Goal: Task Accomplishment & Management: Manage account settings

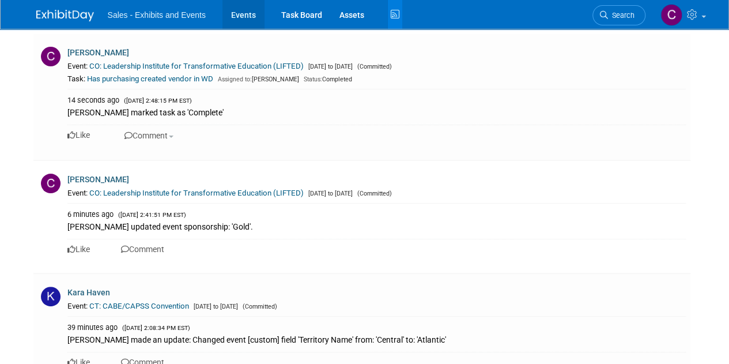
click at [239, 16] on link "Events" at bounding box center [243, 14] width 42 height 29
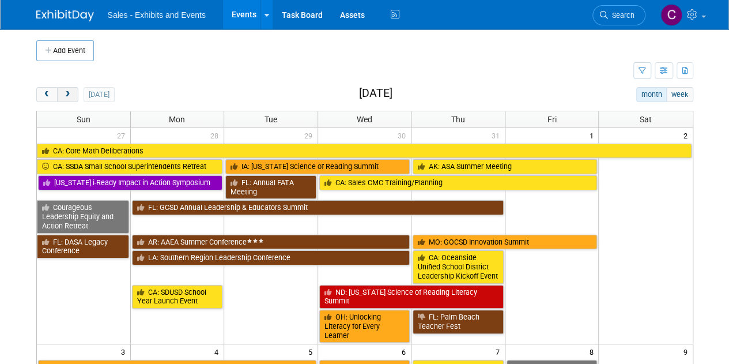
click at [69, 91] on span "next" at bounding box center [67, 94] width 9 height 7
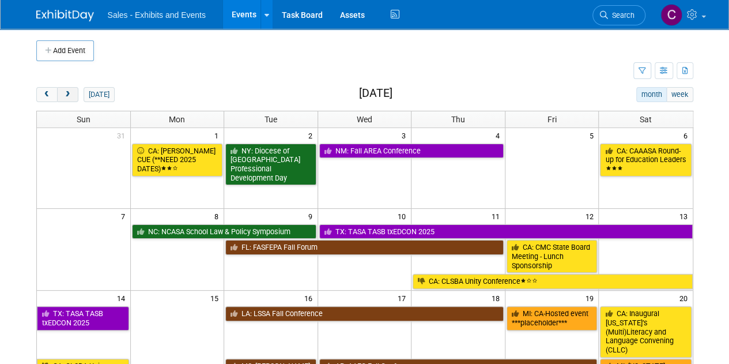
click at [70, 92] on span "next" at bounding box center [67, 94] width 9 height 7
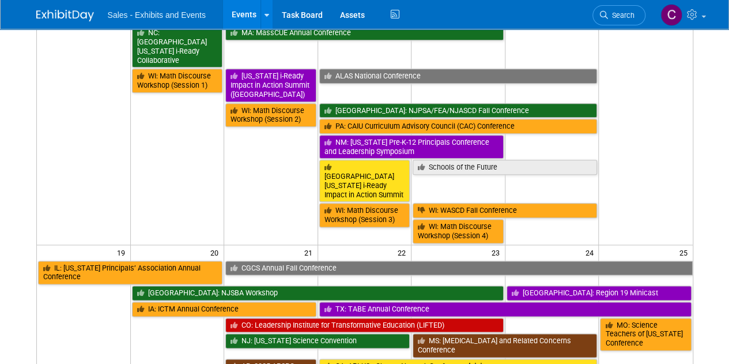
scroll to position [601, 0]
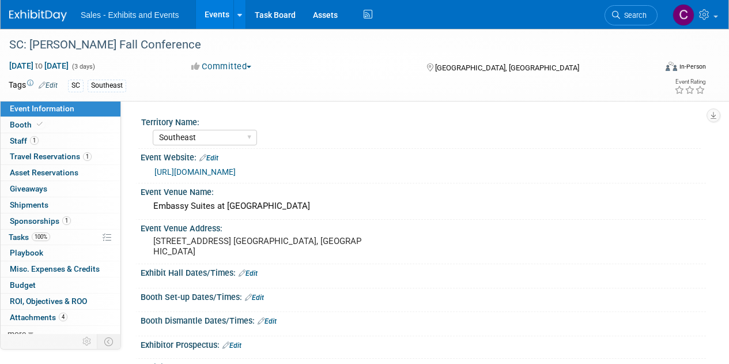
select select "Southeast"
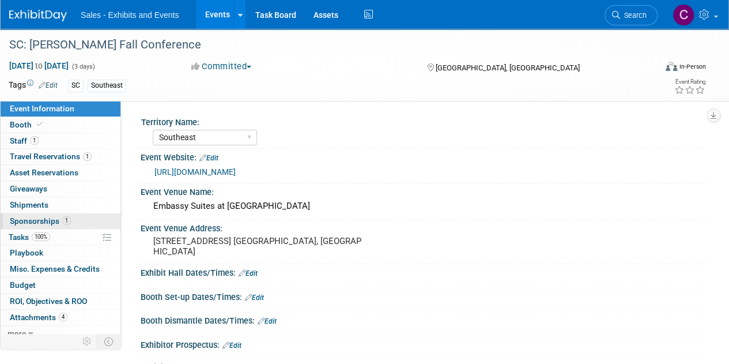
click at [13, 218] on span "Sponsorships 1" at bounding box center [40, 220] width 61 height 9
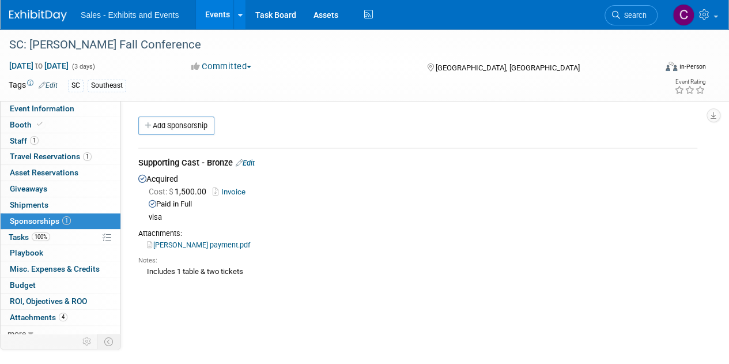
click at [235, 188] on link "Invoice" at bounding box center [231, 191] width 37 height 9
click at [369, 15] on icon at bounding box center [368, 15] width 14 height 18
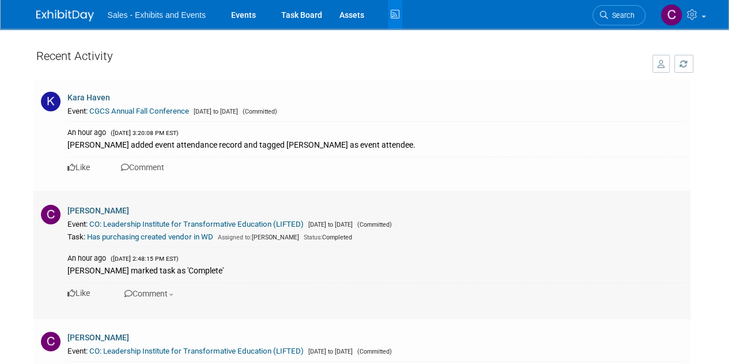
click at [175, 228] on link "CO: Leadership Institute for Transformative Education (LIFTED)" at bounding box center [196, 224] width 214 height 9
click at [246, 18] on link "Events" at bounding box center [243, 14] width 42 height 29
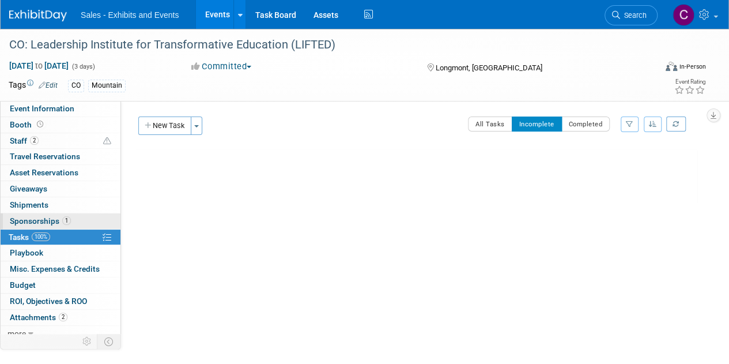
click at [23, 218] on span "Sponsorships 1" at bounding box center [40, 220] width 61 height 9
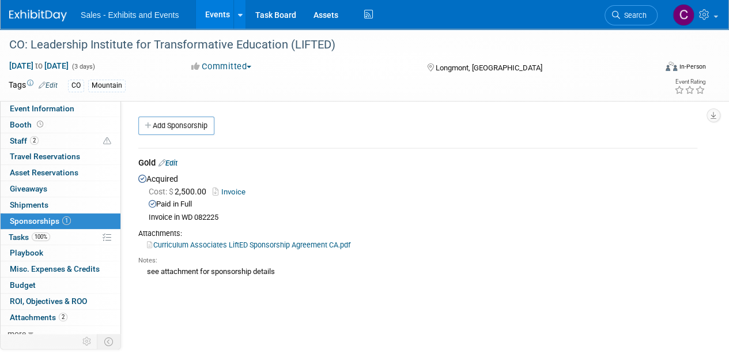
click at [179, 157] on div "Gold Edit" at bounding box center [417, 164] width 559 height 14
click at [176, 163] on link "Edit" at bounding box center [167, 162] width 19 height 9
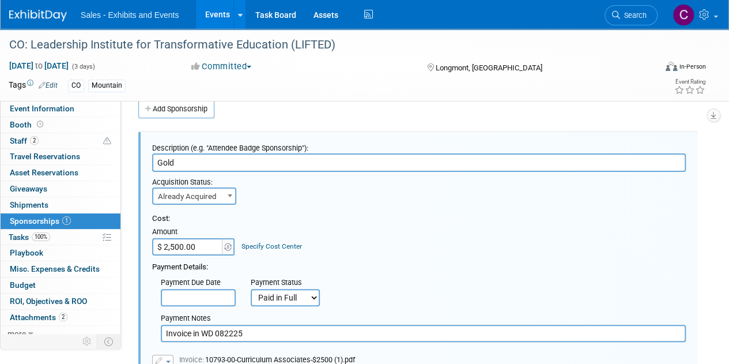
click at [279, 339] on input "Invoice in WD 082225" at bounding box center [423, 332] width 525 height 17
paste input "RC-033799 for PO-008477"
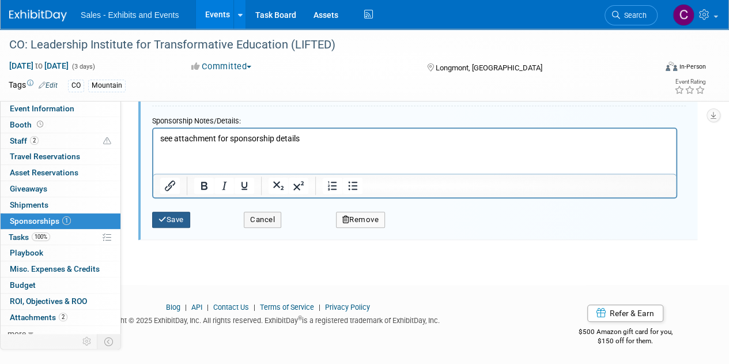
type input "Invoice in WD 082225 RC-033799 for PO-008477"
click at [186, 218] on button "Save" at bounding box center [171, 219] width 38 height 16
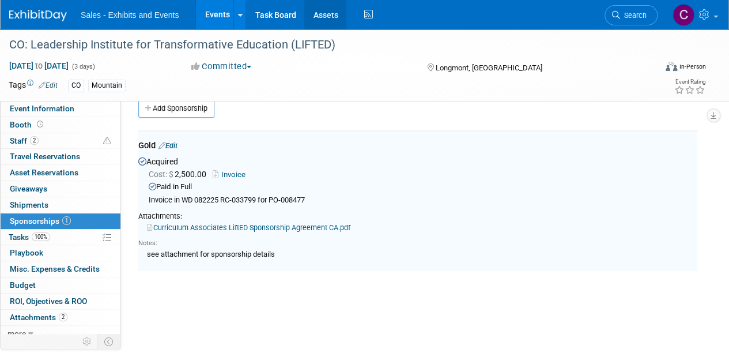
scroll to position [17, 0]
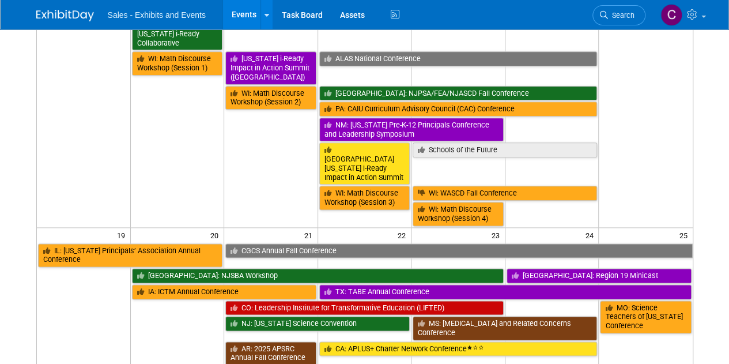
scroll to position [626, 0]
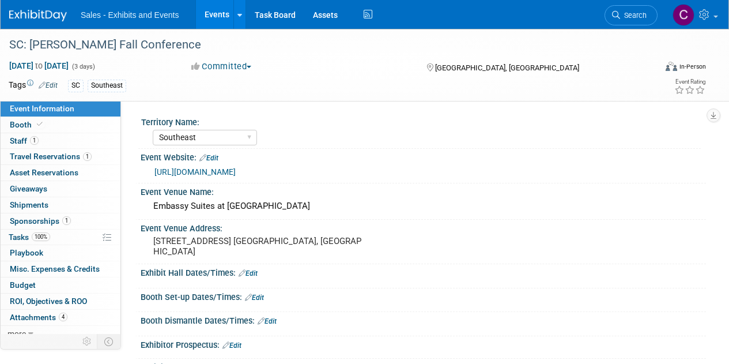
select select "Southeast"
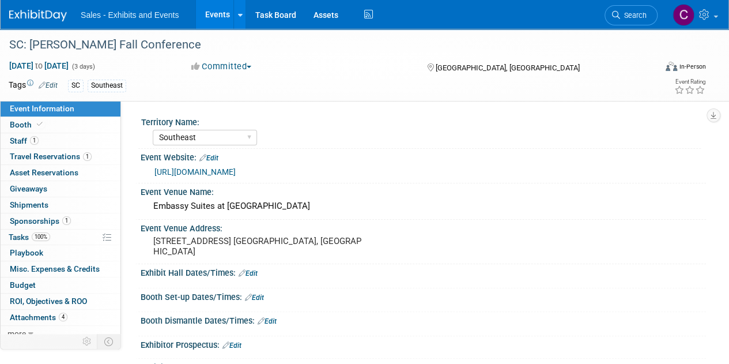
click at [190, 169] on link "[URL][DOMAIN_NAME]" at bounding box center [194, 171] width 81 height 9
drag, startPoint x: 28, startPoint y: 236, endPoint x: 43, endPoint y: 217, distance: 24.7
click at [28, 236] on span "Tasks 100%" at bounding box center [29, 236] width 41 height 9
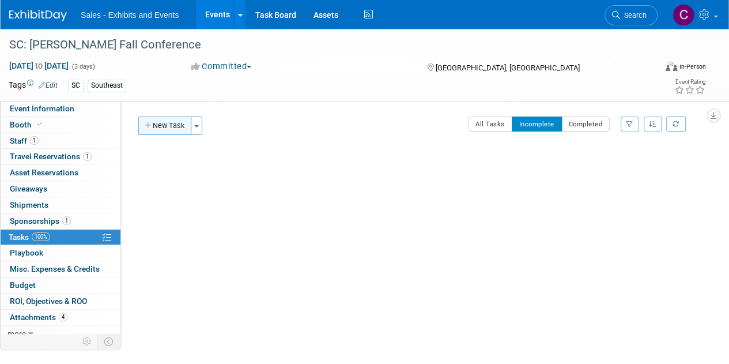
click at [150, 126] on icon "button" at bounding box center [149, 125] width 8 height 7
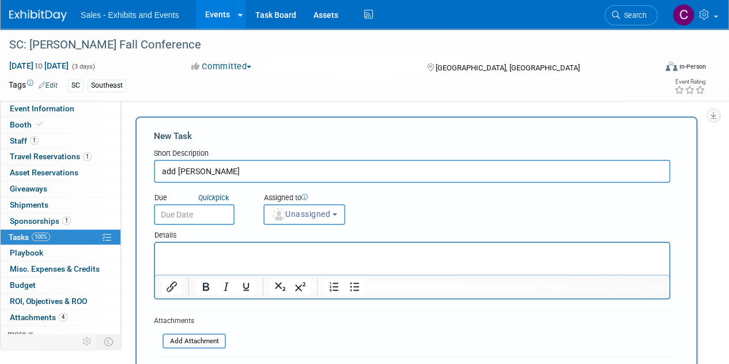
click at [186, 226] on div "Details" at bounding box center [412, 233] width 516 height 17
click at [209, 172] on input "add toni chieppa" at bounding box center [412, 171] width 516 height 23
type input "add toni to reg"
click at [206, 211] on input "text" at bounding box center [194, 214] width 81 height 21
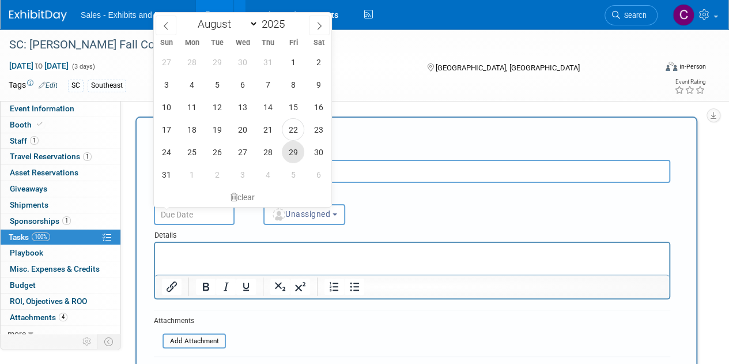
click at [284, 149] on span "29" at bounding box center [293, 152] width 22 height 22
type input "Aug 29, 2025"
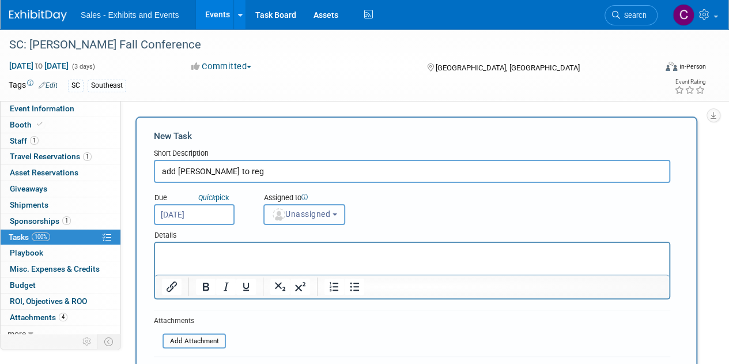
click at [308, 214] on span "Unassigned" at bounding box center [300, 213] width 59 height 9
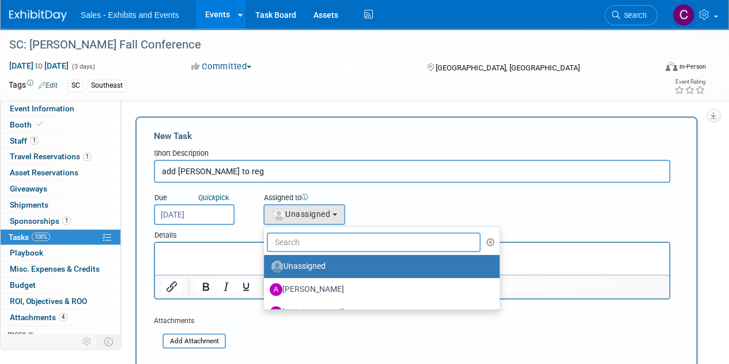
click at [315, 243] on input "text" at bounding box center [374, 242] width 214 height 20
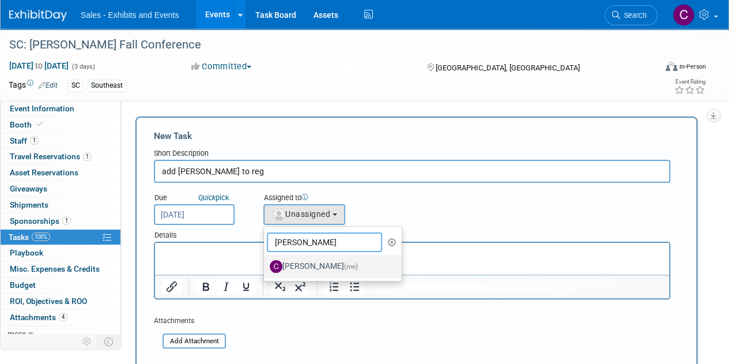
type input "christine"
click at [318, 267] on label "Christine Lurz (me)" at bounding box center [330, 266] width 120 height 18
click at [266, 267] on input "Christine Lurz (me)" at bounding box center [261, 264] width 7 height 7
select select "a9e3834d-668b-4315-a5d4-069993be606a"
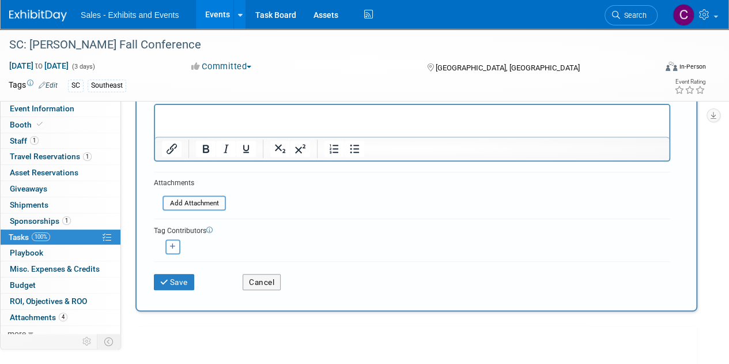
scroll to position [167, 0]
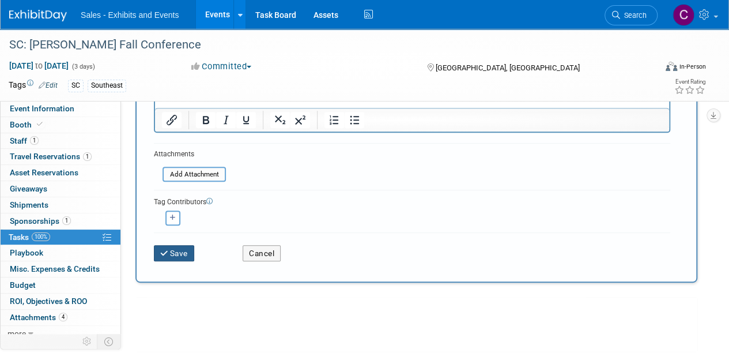
click at [177, 255] on button "Save" at bounding box center [174, 253] width 40 height 16
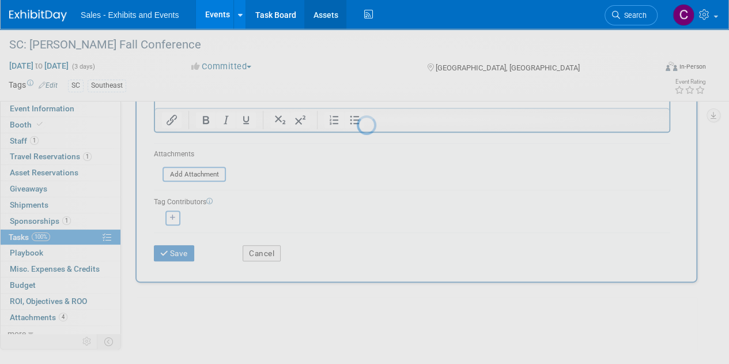
scroll to position [0, 0]
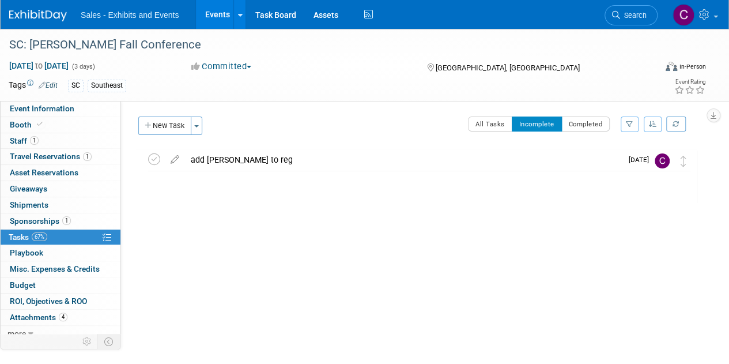
click at [226, 8] on link "Events" at bounding box center [217, 14] width 42 height 29
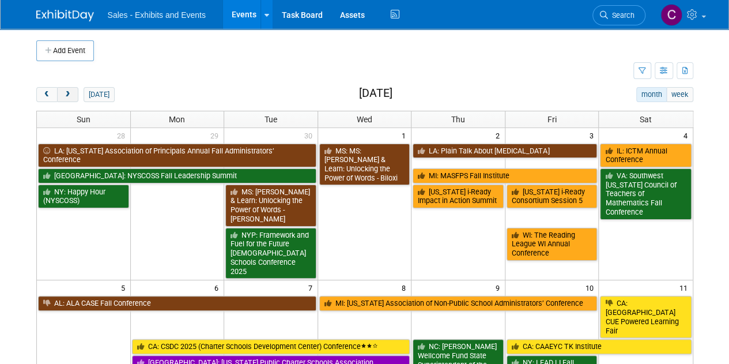
click at [66, 99] on button "next" at bounding box center [67, 94] width 21 height 15
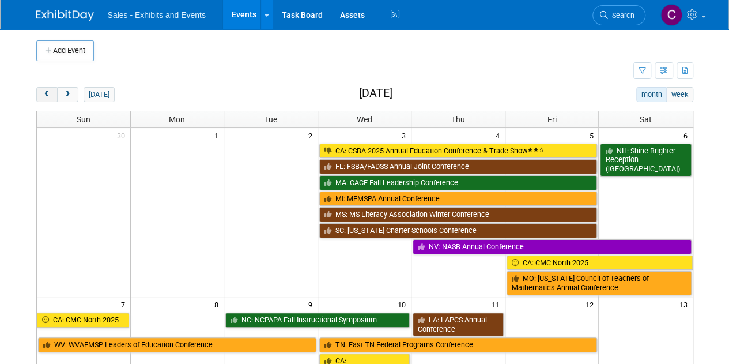
click at [53, 94] on button "prev" at bounding box center [46, 94] width 21 height 15
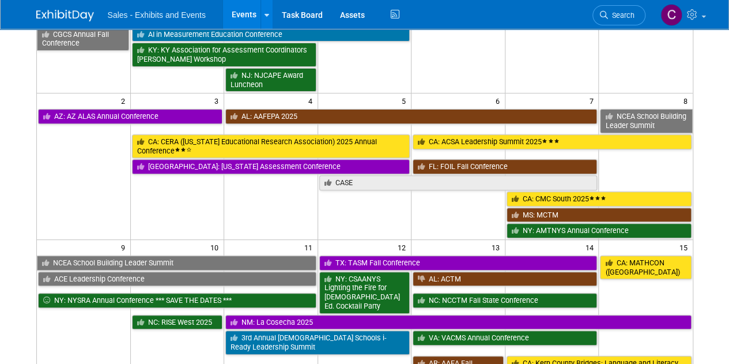
scroll to position [175, 0]
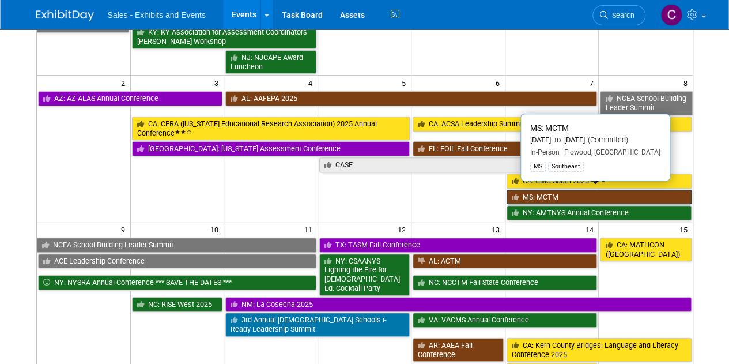
click at [539, 190] on link "MS: MCTM" at bounding box center [599, 197] width 185 height 15
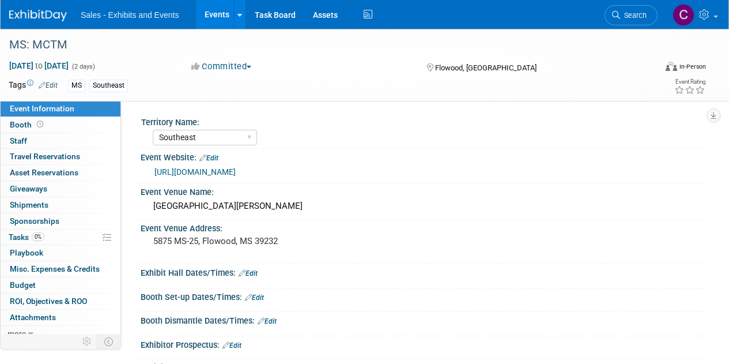
select select "Southeast"
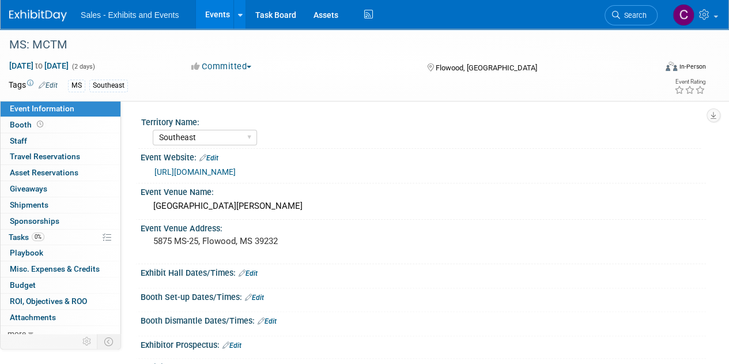
click at [17, 237] on span "Tasks 0%" at bounding box center [27, 236] width 36 height 9
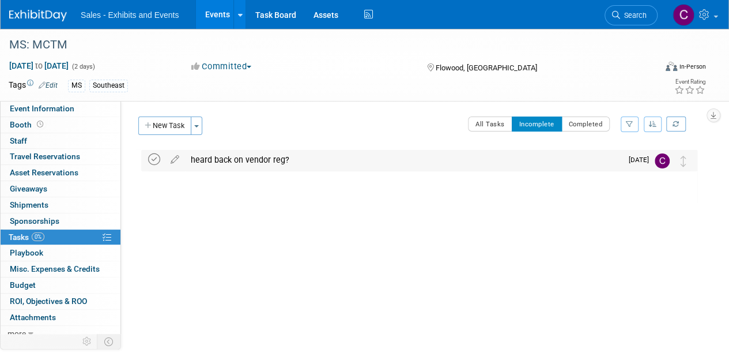
click at [157, 160] on icon at bounding box center [154, 159] width 12 height 12
